Goal: Navigation & Orientation: Find specific page/section

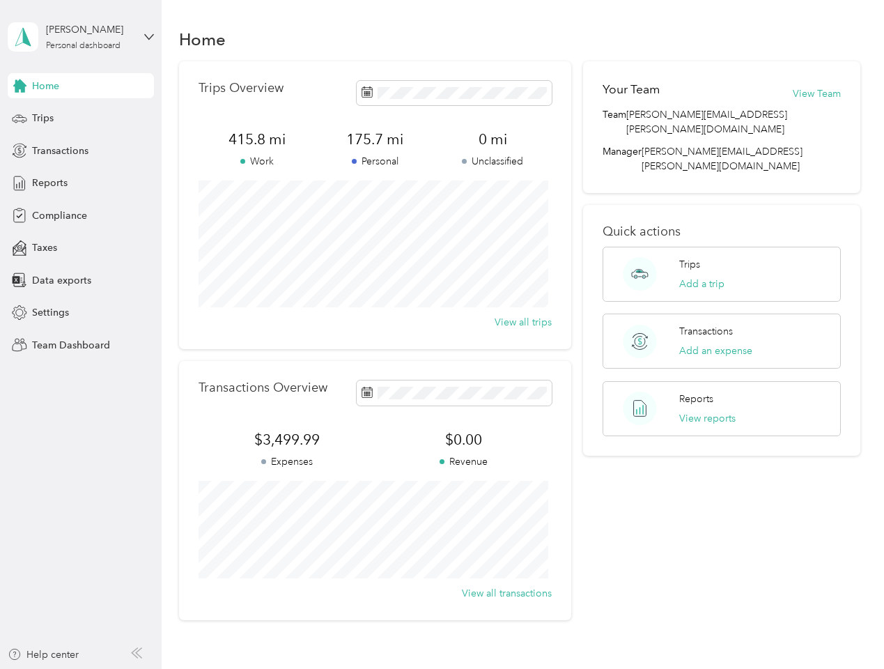
click at [442, 334] on div "Trips Overview 415.8 mi Work 175.7 mi Personal 0 mi Unclassified View all trips" at bounding box center [375, 205] width 392 height 288
click at [81, 37] on div "[PERSON_NAME]" at bounding box center [89, 29] width 87 height 15
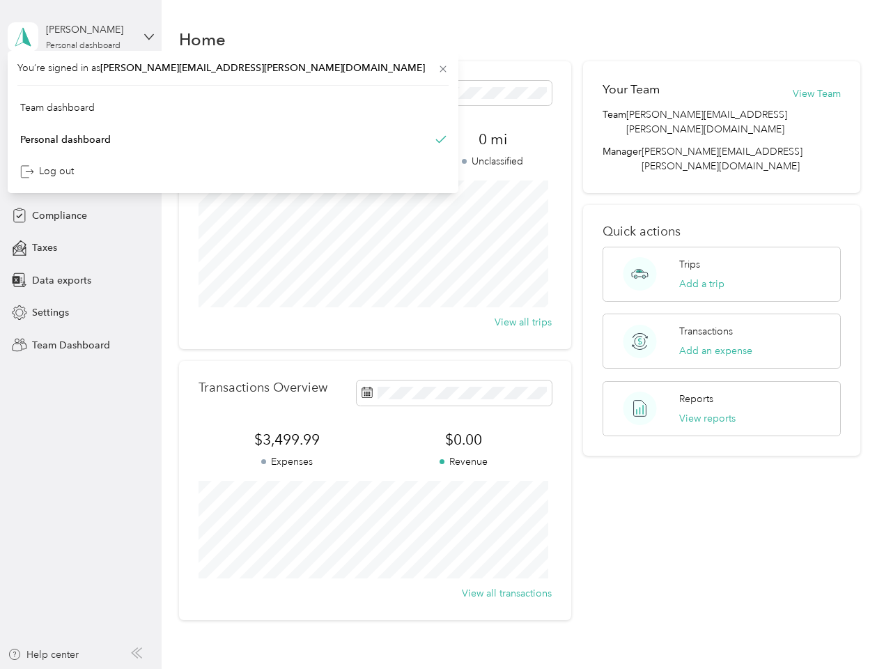
click at [81, 86] on div "You’re signed in as [EMAIL_ADDRESS][PERSON_NAME][DOMAIN_NAME] Team dashboard Pe…" at bounding box center [233, 122] width 451 height 142
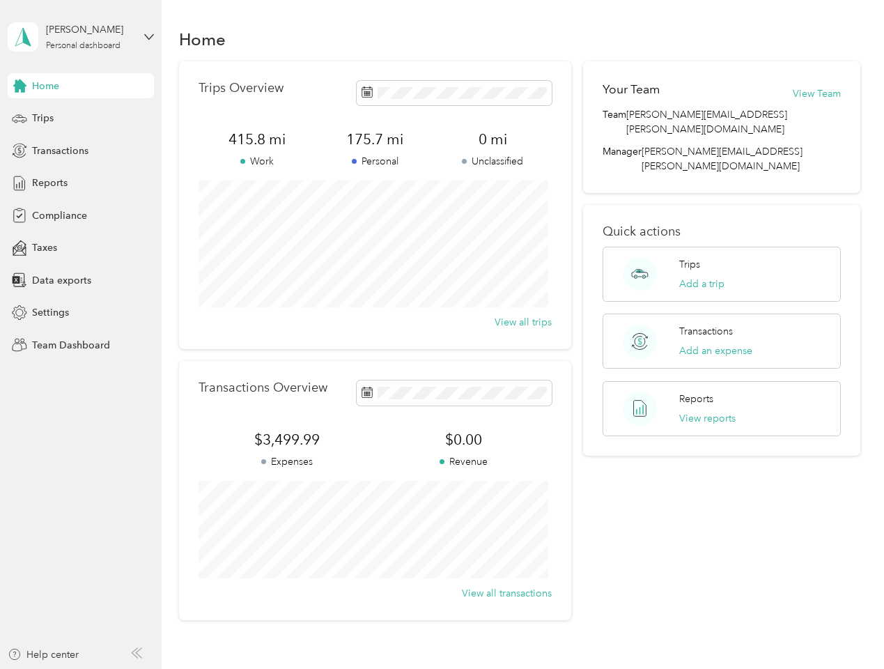
click at [20, 86] on div "You’re signed in as [EMAIL_ADDRESS][PERSON_NAME][DOMAIN_NAME] Team dashboard Pe…" at bounding box center [233, 122] width 451 height 142
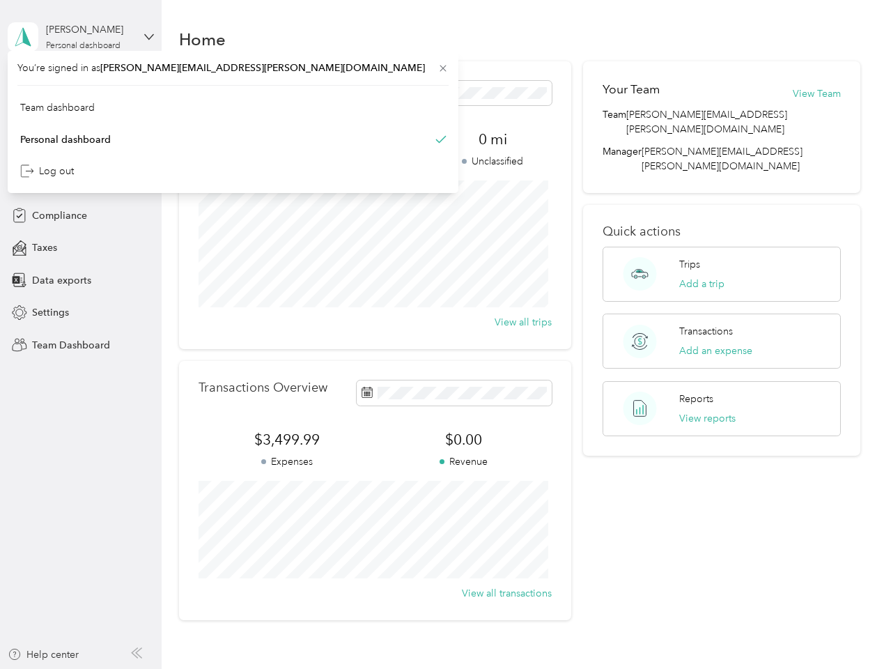
click at [81, 118] on div "Trips" at bounding box center [81, 118] width 146 height 25
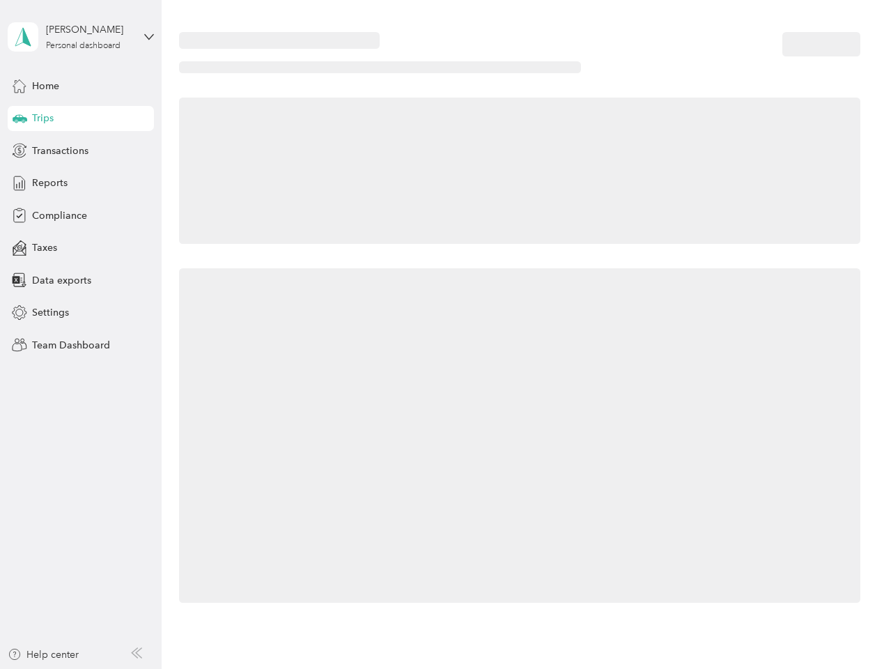
click at [20, 118] on icon at bounding box center [20, 117] width 15 height 7
click at [81, 150] on span "Transactions" at bounding box center [60, 150] width 56 height 15
click at [20, 150] on icon at bounding box center [19, 150] width 15 height 15
click at [81, 183] on div "Reports" at bounding box center [81, 183] width 146 height 25
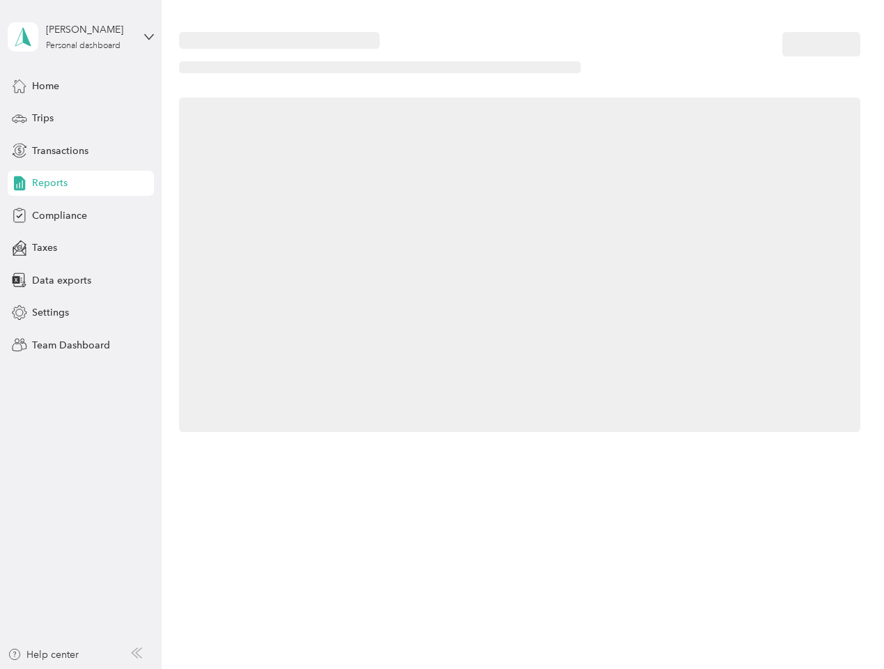
click at [20, 183] on icon at bounding box center [19, 183] width 15 height 15
